Goal: Task Accomplishment & Management: Manage account settings

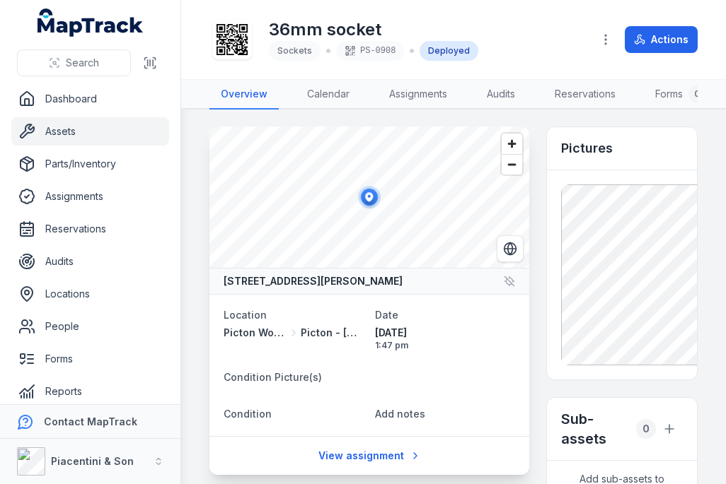
click at [145, 132] on link "Assets" at bounding box center [90, 131] width 158 height 28
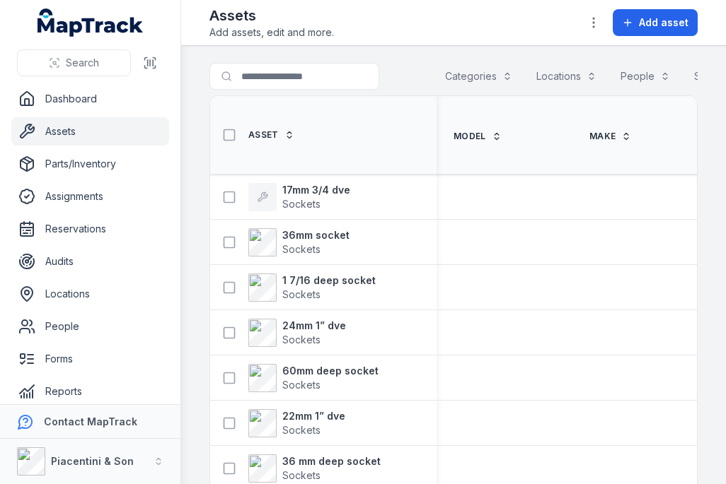
click at [666, 27] on span "Add asset" at bounding box center [664, 23] width 50 height 14
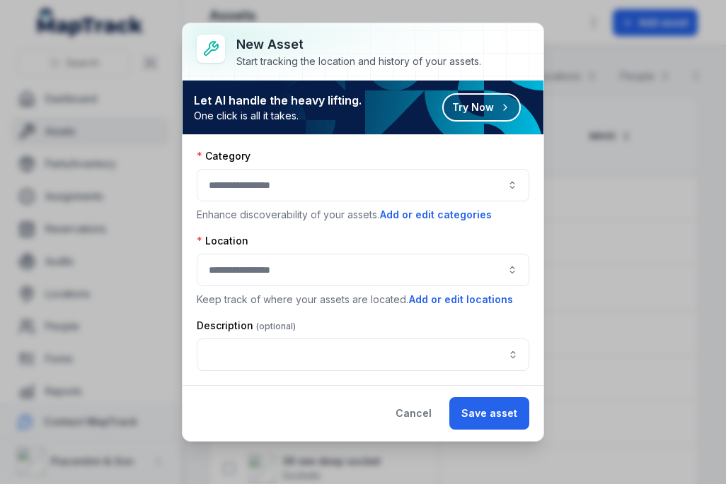
click at [336, 185] on div at bounding box center [363, 185] width 332 height 33
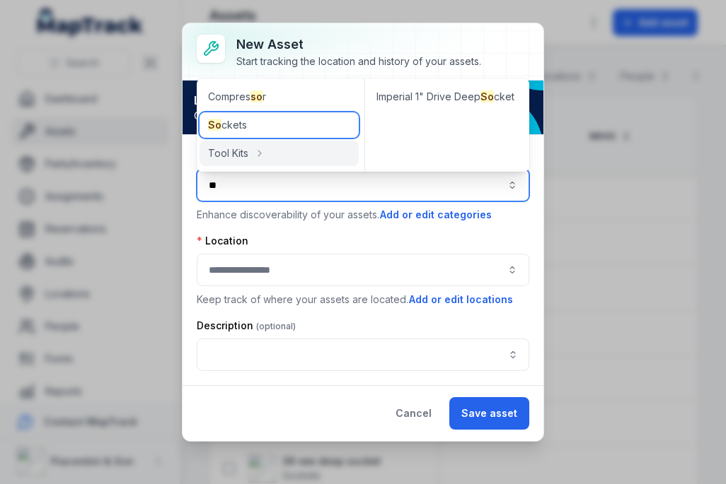
click at [315, 120] on div "So ckets" at bounding box center [278, 124] width 159 height 25
type input "*******"
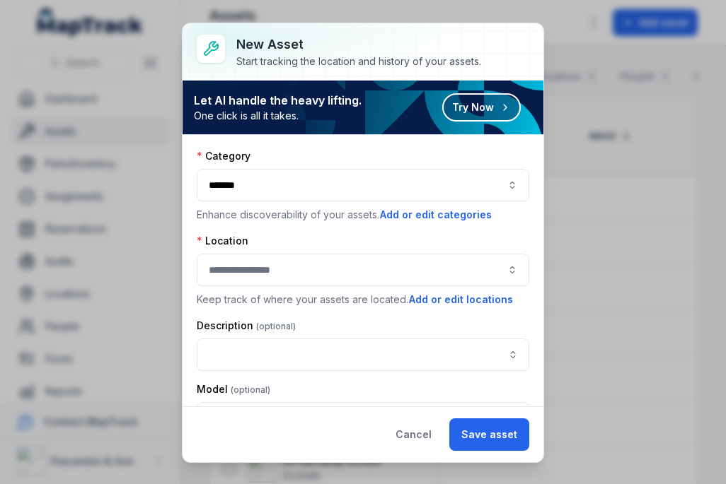
click at [343, 263] on div at bounding box center [363, 270] width 332 height 33
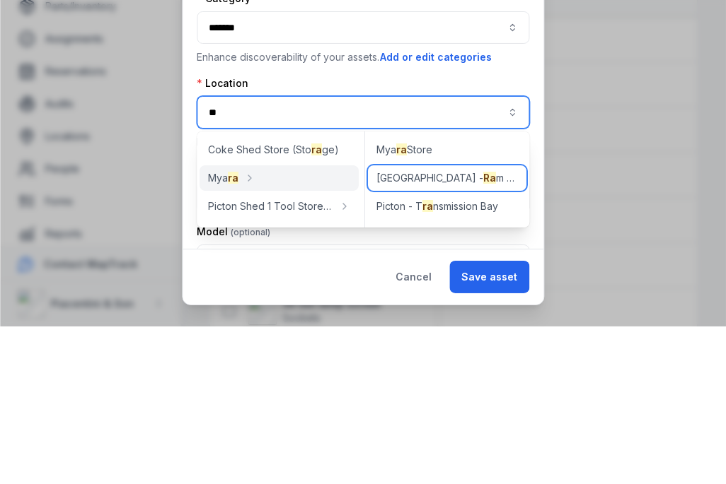
click at [470, 323] on div "Picton - [GEOGRAPHIC_DATA]" at bounding box center [447, 335] width 158 height 25
type input "**********"
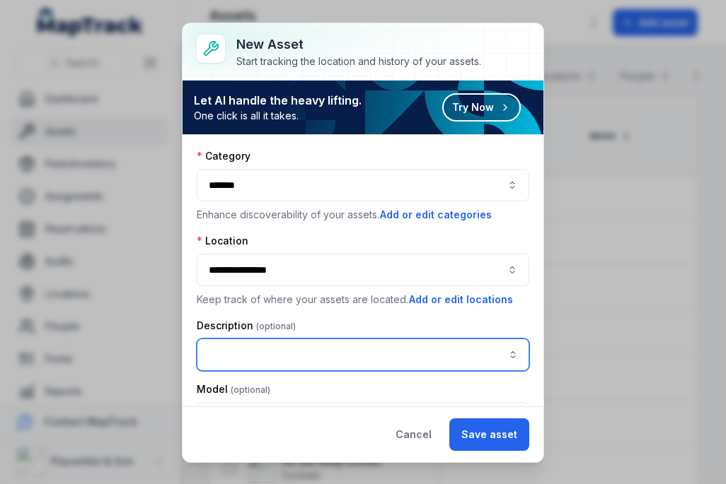
click at [334, 351] on input "asset-add:description-label" at bounding box center [363, 355] width 332 height 33
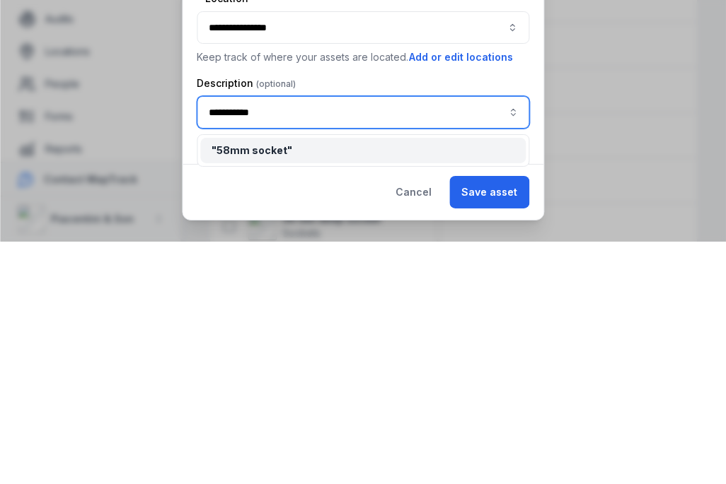
click at [391, 386] on div "" 58mm socket "" at bounding box center [362, 393] width 303 height 14
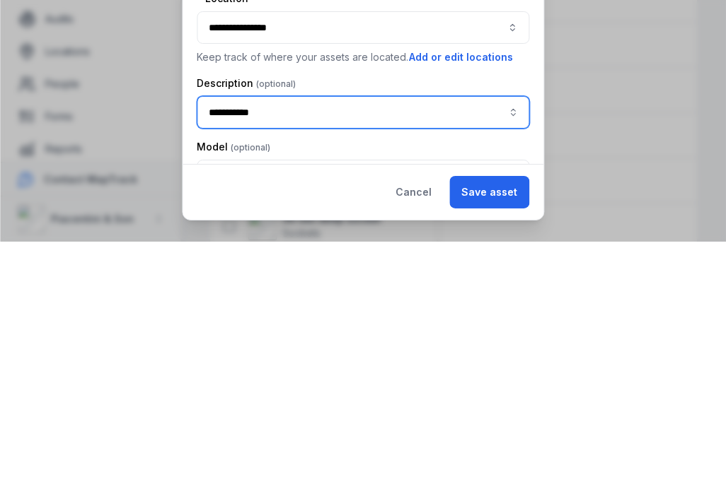
type input "**********"
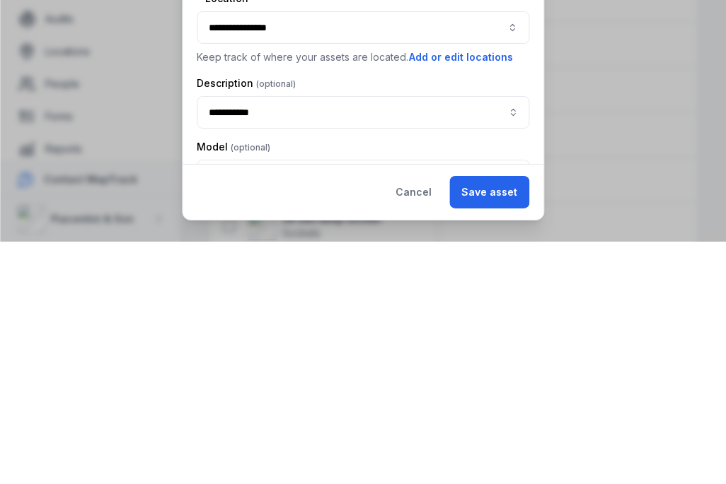
click at [511, 419] on button "Save asset" at bounding box center [489, 435] width 80 height 33
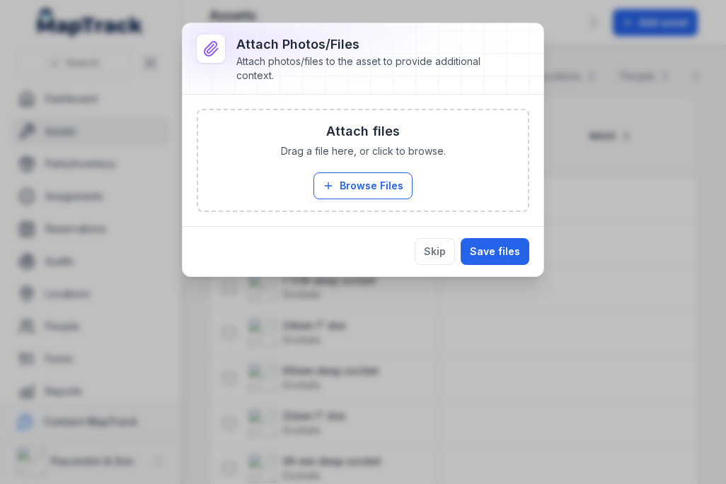
click at [379, 182] on button "Browse Files" at bounding box center [362, 186] width 99 height 27
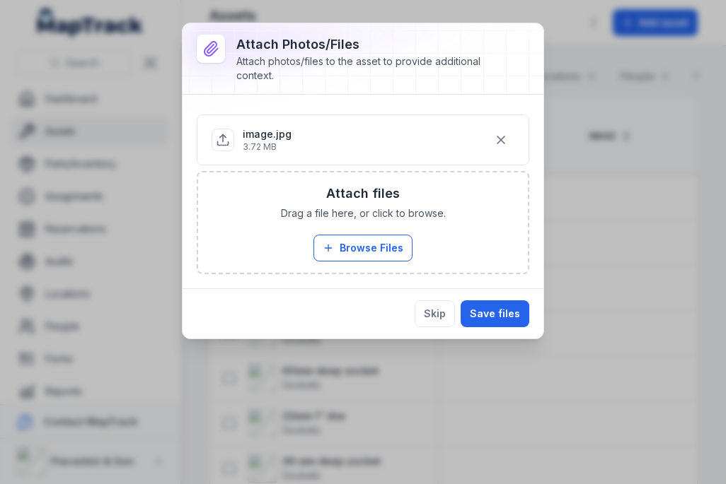
click at [508, 310] on button "Save files" at bounding box center [494, 314] width 69 height 27
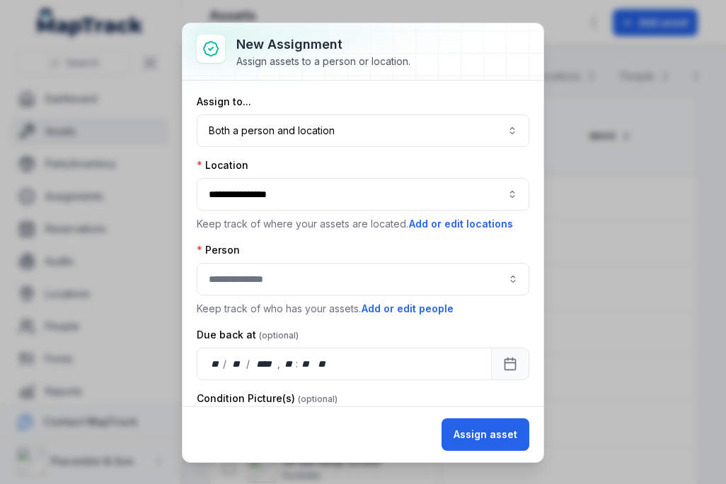
click at [484, 129] on button "Both a person and location ****" at bounding box center [363, 131] width 332 height 33
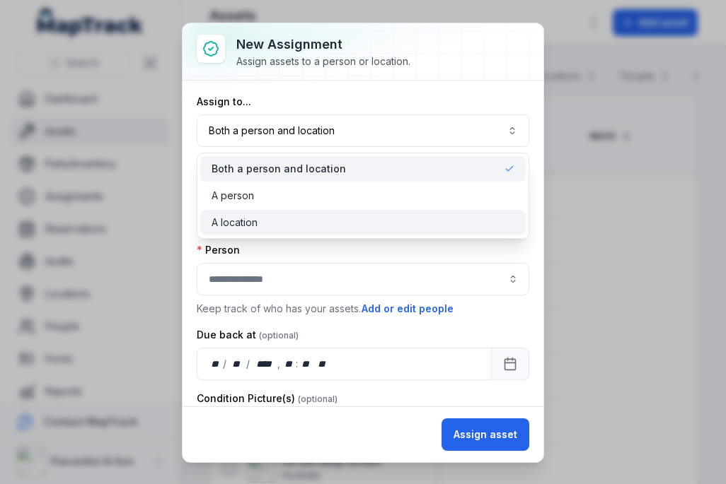
click at [352, 219] on div "A location" at bounding box center [362, 223] width 303 height 14
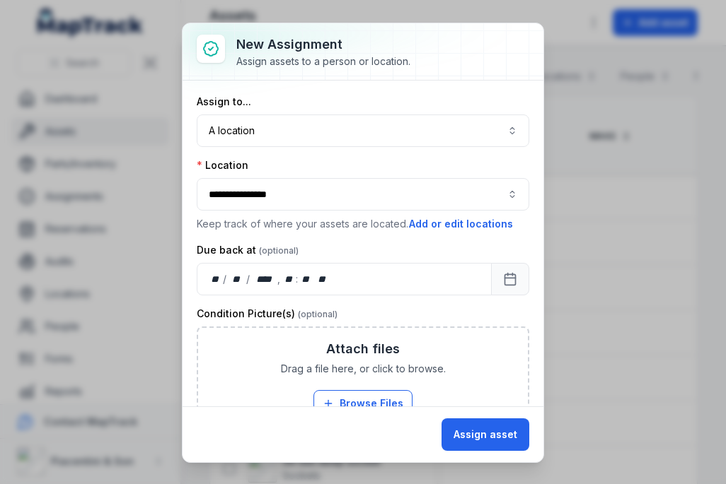
click at [508, 438] on button "Assign asset" at bounding box center [485, 435] width 88 height 33
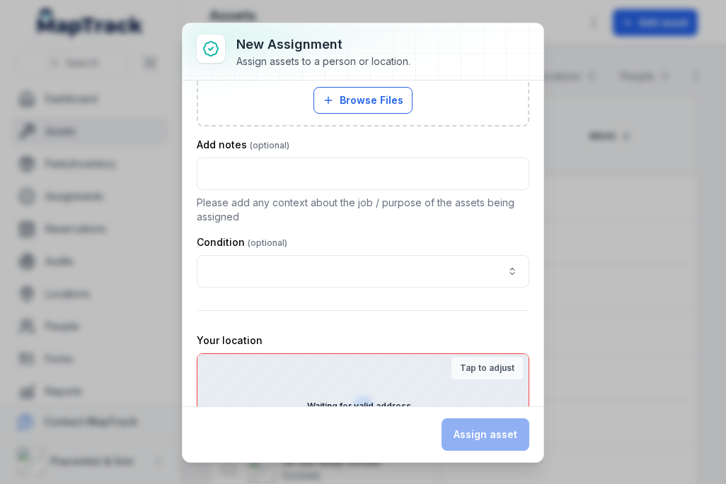
scroll to position [419, 0]
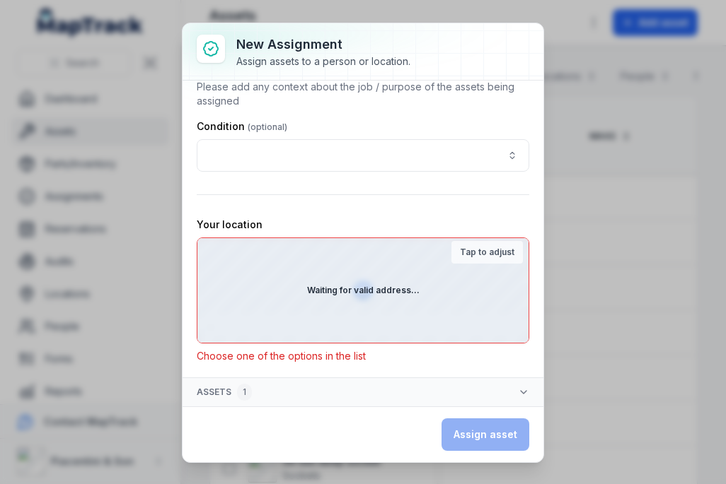
click at [460, 281] on div "Waiting for valid address..." at bounding box center [362, 290] width 331 height 105
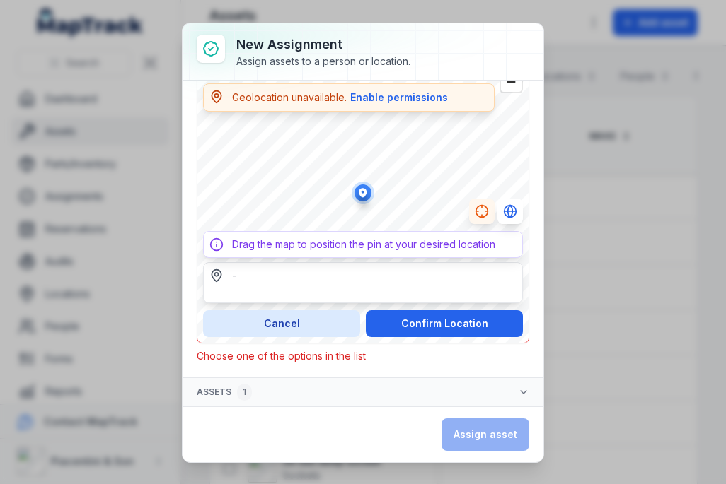
scroll to position [614, 0]
click at [443, 320] on button "Confirm Location" at bounding box center [444, 323] width 157 height 27
type input "**********"
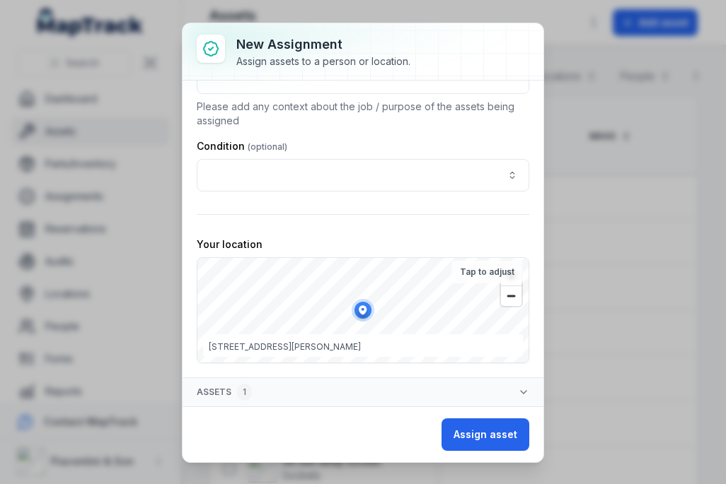
scroll to position [400, 0]
click at [489, 424] on button "Assign asset" at bounding box center [485, 435] width 88 height 33
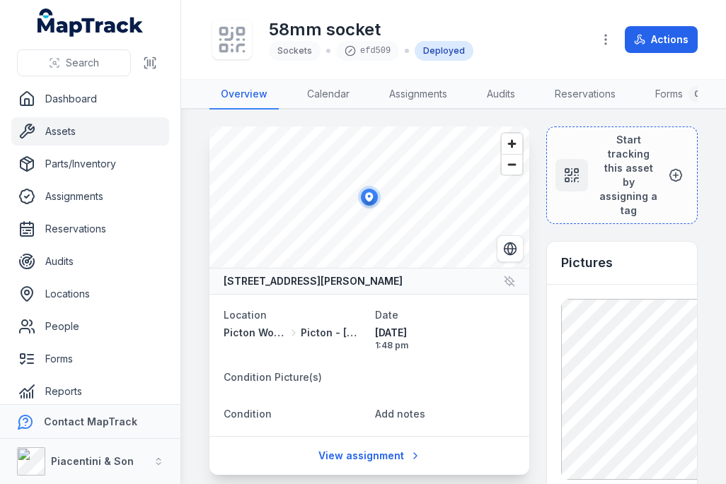
click at [248, 37] on div at bounding box center [232, 40] width 40 height 40
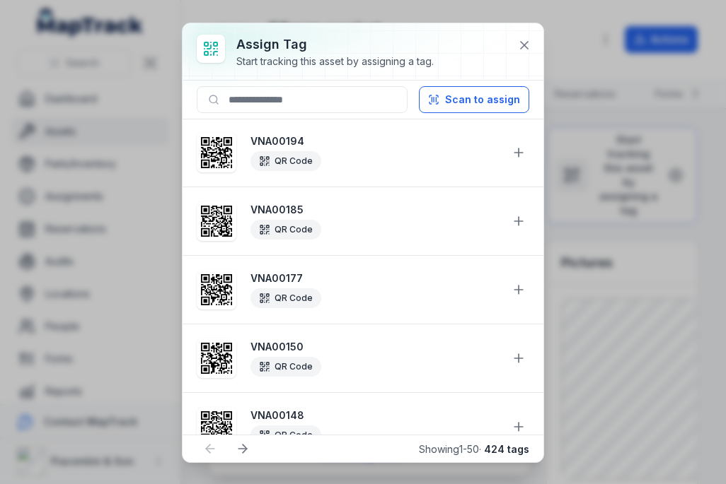
click at [503, 100] on button "Scan to assign" at bounding box center [474, 99] width 110 height 27
